Goal: Information Seeking & Learning: Learn about a topic

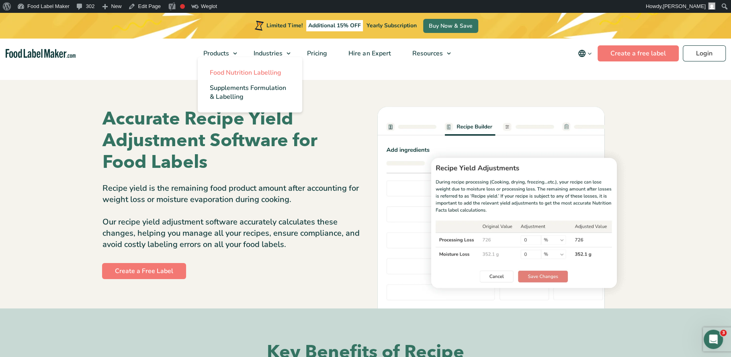
click at [221, 75] on span "Food Nutrition Labelling" at bounding box center [246, 72] width 72 height 9
click at [219, 75] on span "Food Nutrition Labelling" at bounding box center [246, 72] width 72 height 9
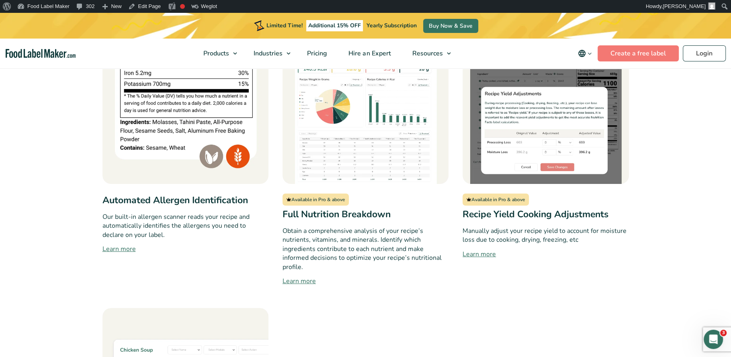
scroll to position [745, 0]
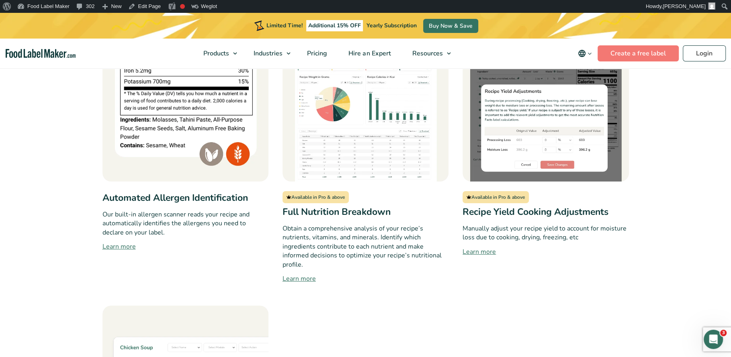
click at [482, 247] on link "Learn more" at bounding box center [546, 252] width 166 height 10
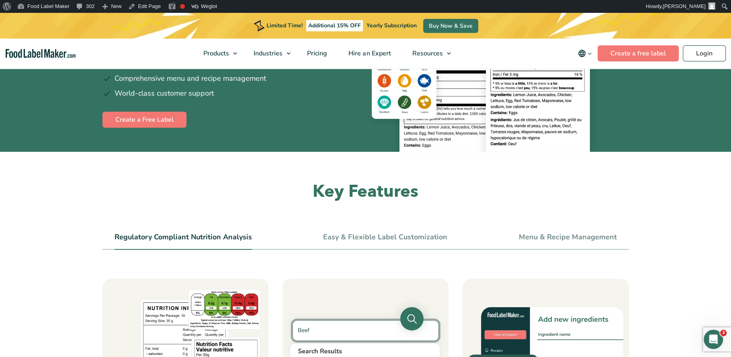
scroll to position [127, 0]
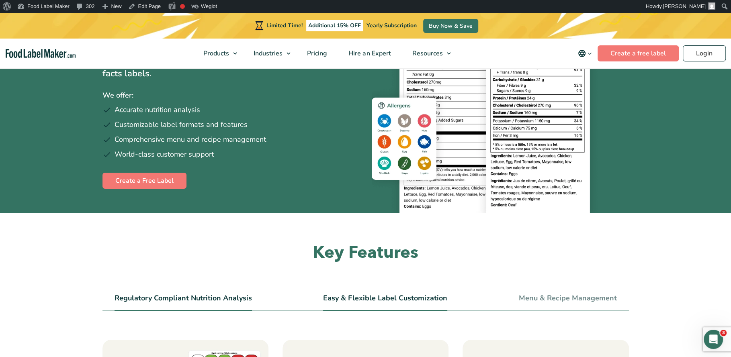
click at [354, 295] on link "Easy & Flexible Label Customization" at bounding box center [385, 298] width 124 height 9
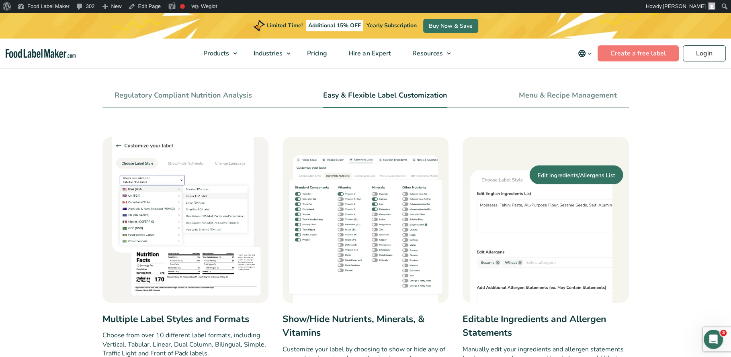
scroll to position [197, 0]
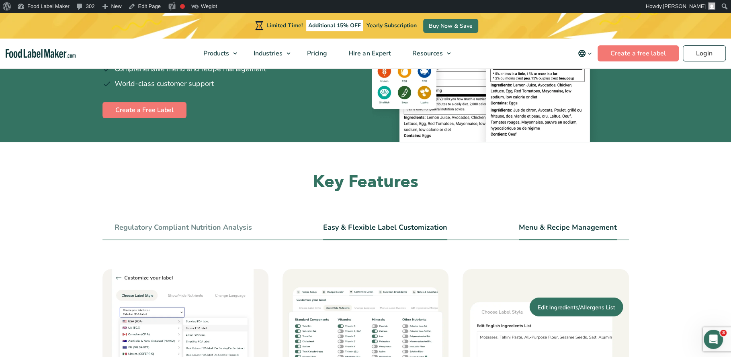
click at [525, 229] on link "Menu & Recipe Management" at bounding box center [568, 227] width 98 height 9
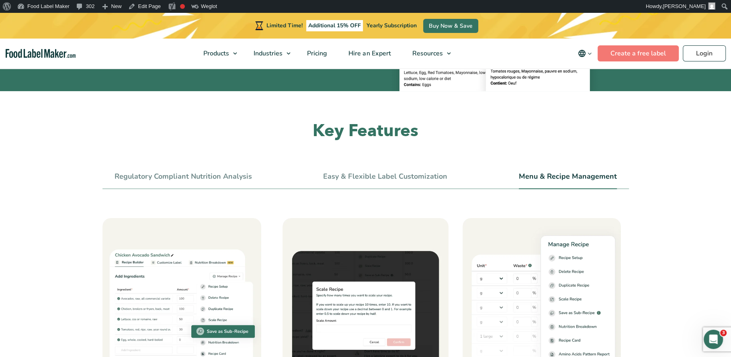
scroll to position [196, 0]
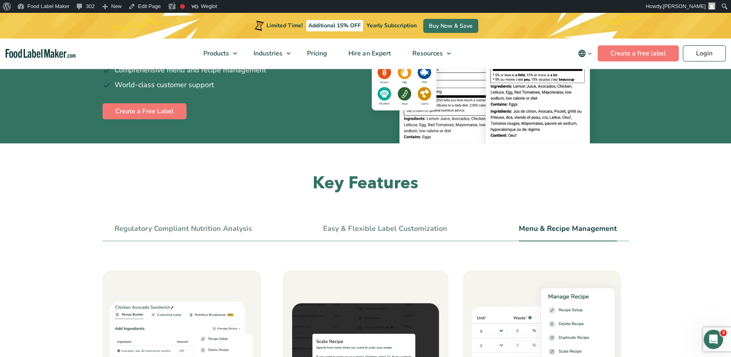
click at [207, 233] on li "Regulatory Compliant Nutrition Analysis" at bounding box center [183, 232] width 137 height 18
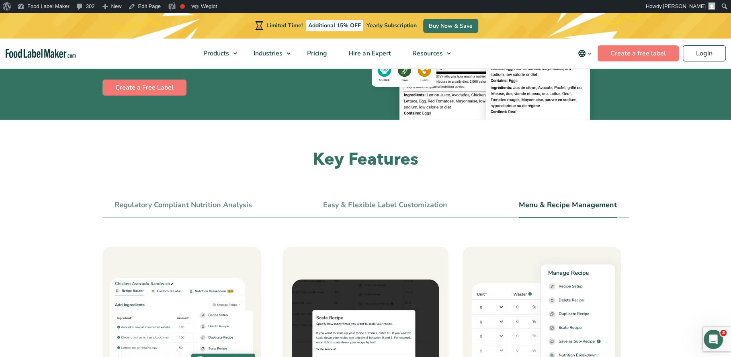
scroll to position [221, 0]
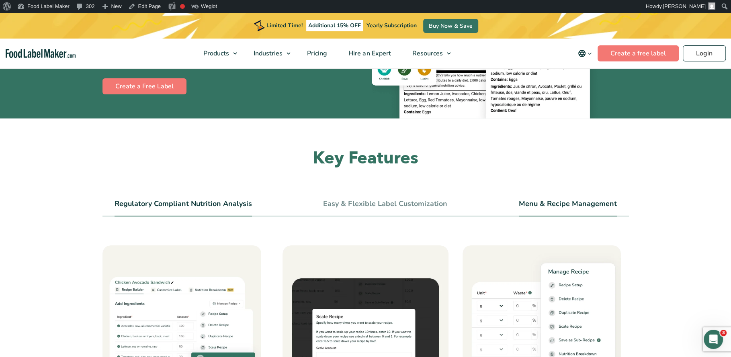
click at [142, 200] on link "Regulatory Compliant Nutrition Analysis" at bounding box center [183, 204] width 137 height 9
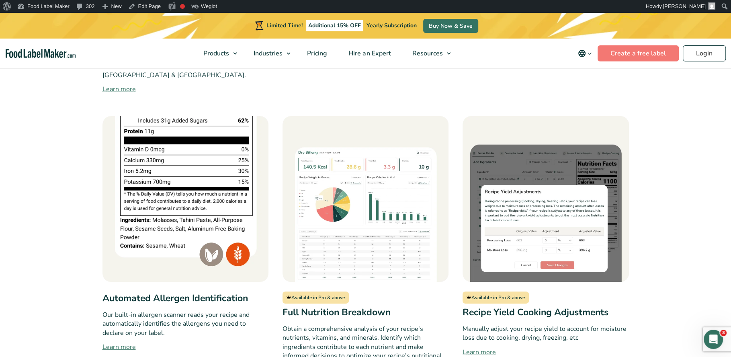
scroll to position [640, 0]
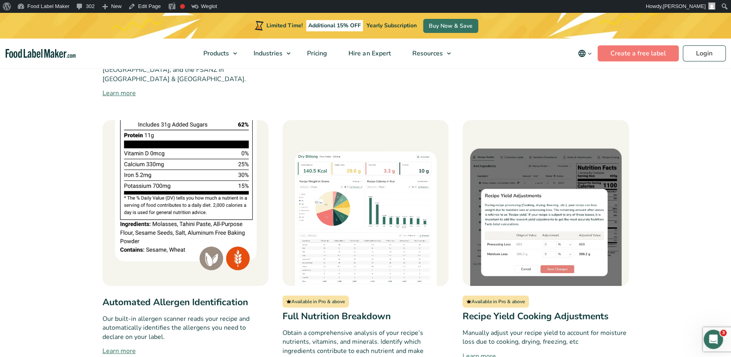
click at [138, 296] on h3 "Automated Allergen Identification" at bounding box center [185, 303] width 166 height 14
copy div "Automated Allergen Identification"
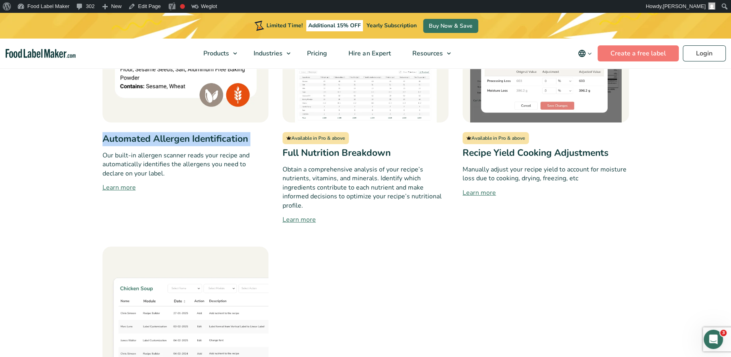
click at [420, 210] on div "Market-Compliant Labels Built on the latest regulatory guidelines released by t…" at bounding box center [365, 80] width 526 height 834
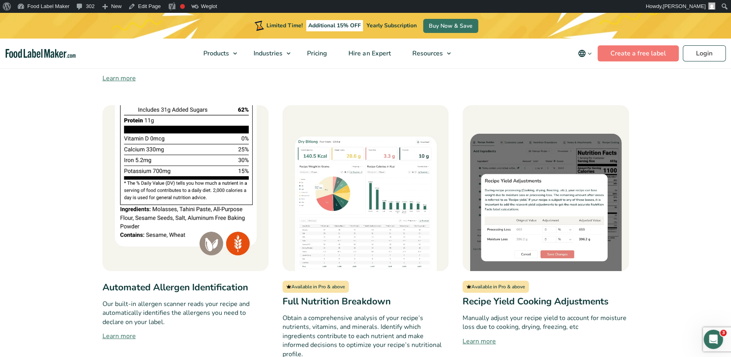
scroll to position [656, 0]
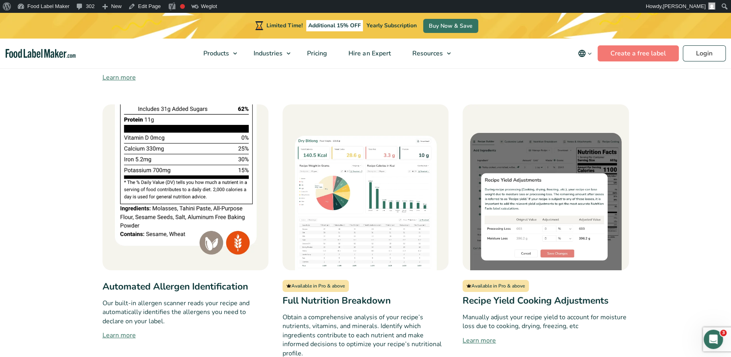
click at [504, 294] on h3 "Recipe Yield Cooking Adjustments" at bounding box center [546, 301] width 166 height 14
copy div "Recipe Yield Cooking Adjustments"
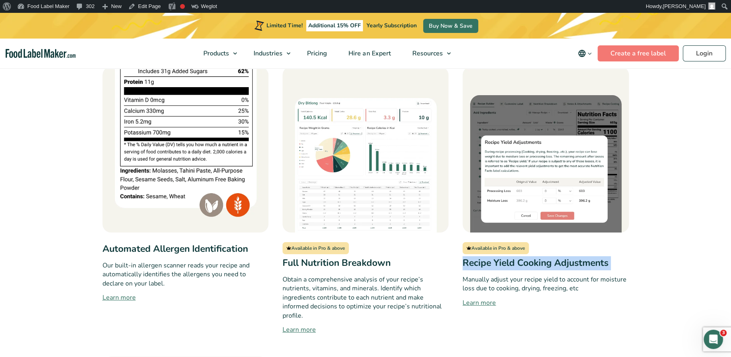
click at [34, 194] on section "Key Features Regulatory Compliant Nutrition Analysis Easy & Flexible Label Cust…" at bounding box center [365, 150] width 731 height 950
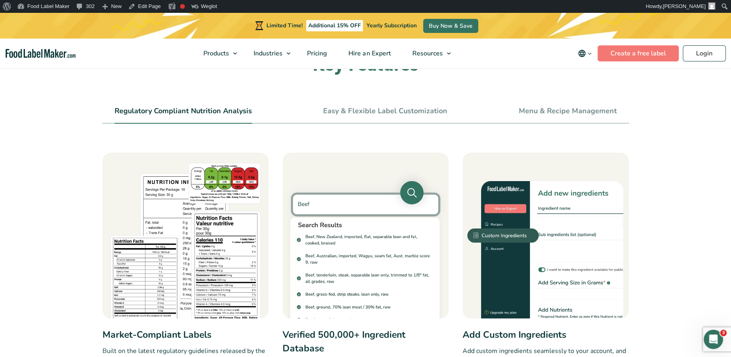
scroll to position [304, 0]
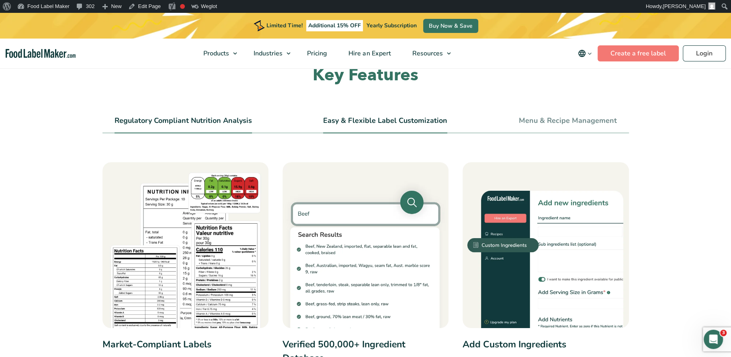
click at [347, 125] on link "Easy & Flexible Label Customization" at bounding box center [385, 121] width 124 height 9
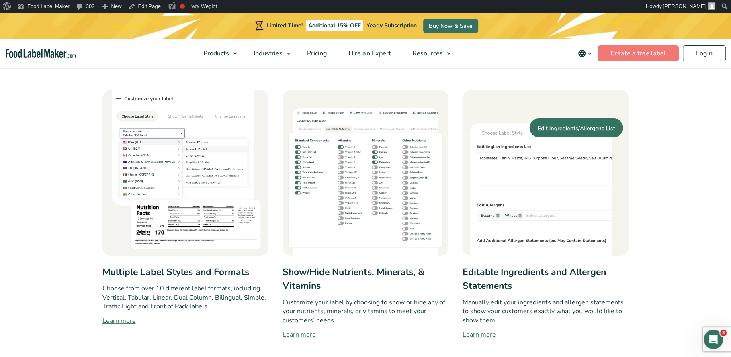
scroll to position [288, 0]
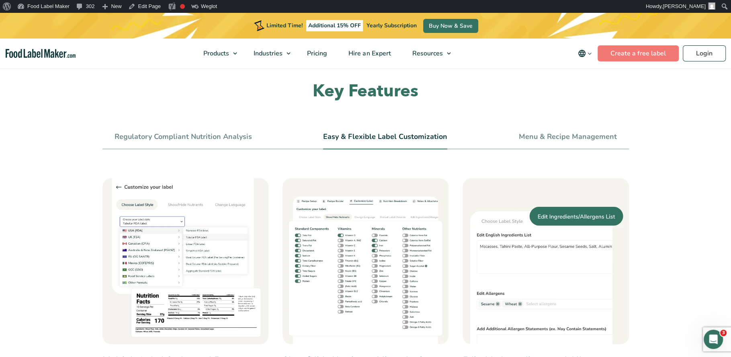
click at [546, 133] on link "Menu & Recipe Management" at bounding box center [568, 137] width 98 height 9
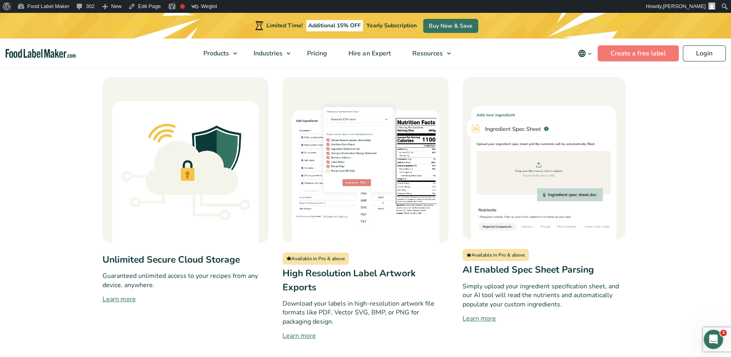
scroll to position [647, 0]
click at [489, 273] on h3 "AI Enabled Spec Sheet Parsing" at bounding box center [546, 271] width 166 height 14
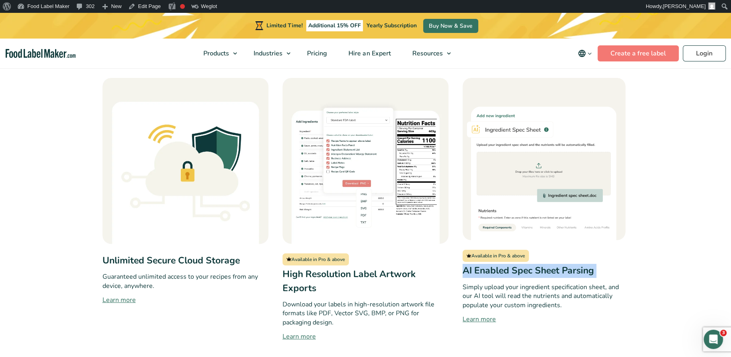
click at [489, 273] on h3 "AI Enabled Spec Sheet Parsing" at bounding box center [546, 271] width 166 height 14
copy div "AI Enabled Spec Sheet Parsing"
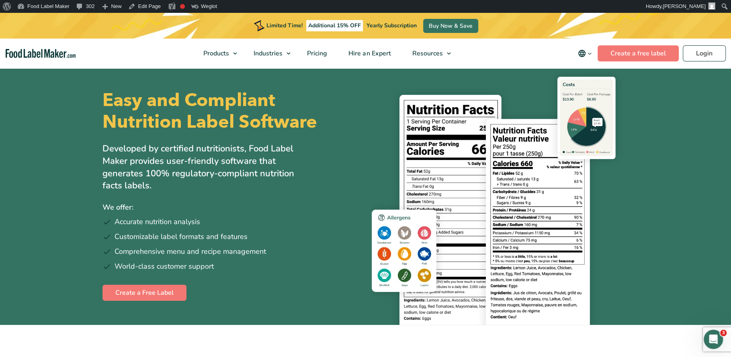
scroll to position [0, 0]
